Goal: Check status: Check status

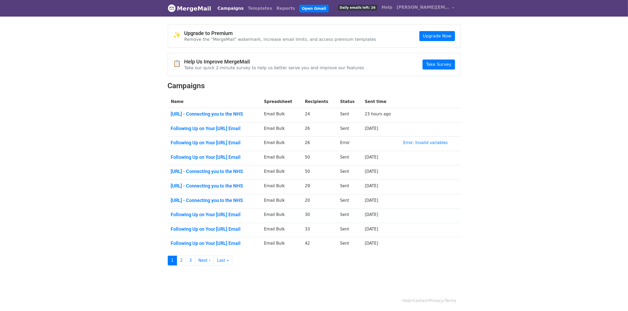
scroll to position [1, 0]
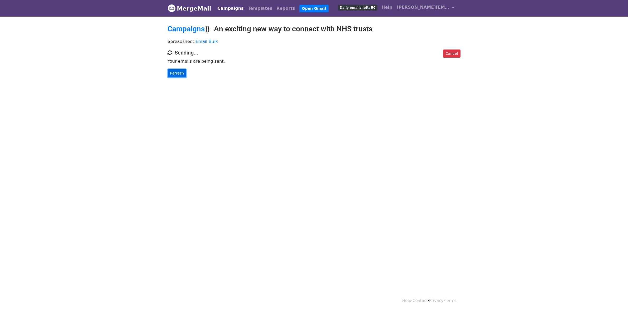
click at [180, 70] on link "Refresh" at bounding box center [177, 73] width 19 height 8
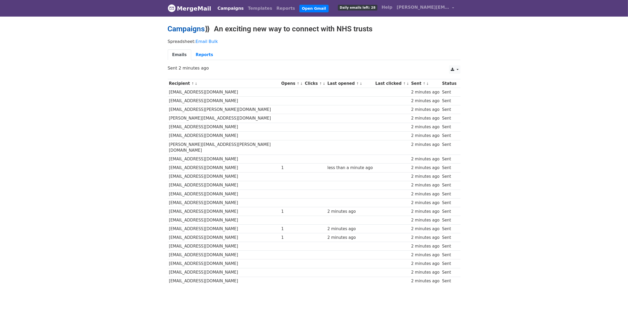
click at [190, 28] on link "Campaigns" at bounding box center [186, 29] width 37 height 9
